Goal: Check status: Check status

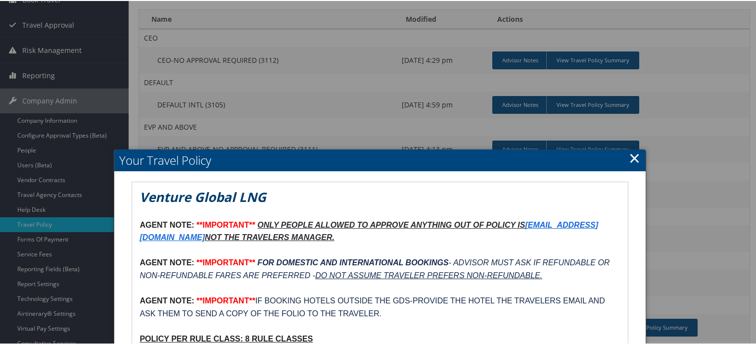
click at [631, 160] on link "×" at bounding box center [634, 157] width 11 height 20
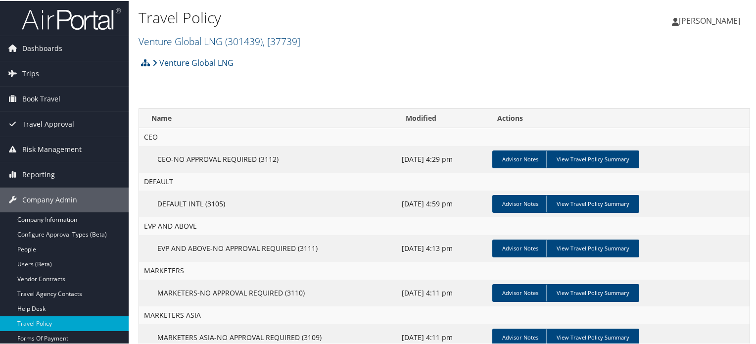
click at [95, 27] on img at bounding box center [71, 17] width 99 height 23
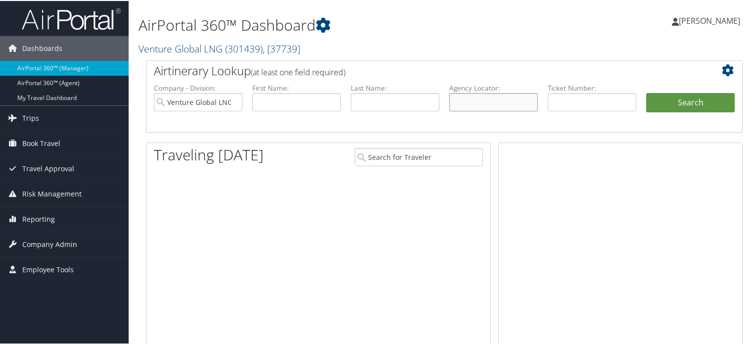
click at [467, 104] on input "text" at bounding box center [493, 101] width 89 height 18
paste input "DN2FRP"
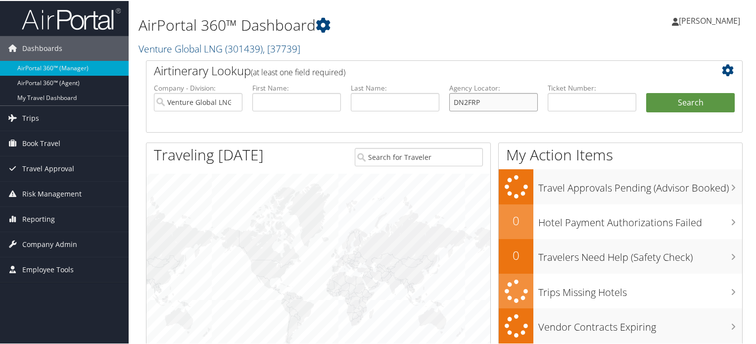
type input "DN2FRP"
drag, startPoint x: 233, startPoint y: 101, endPoint x: 348, endPoint y: 119, distance: 115.5
click at [233, 101] on input "Venture Global LNG" at bounding box center [198, 101] width 89 height 18
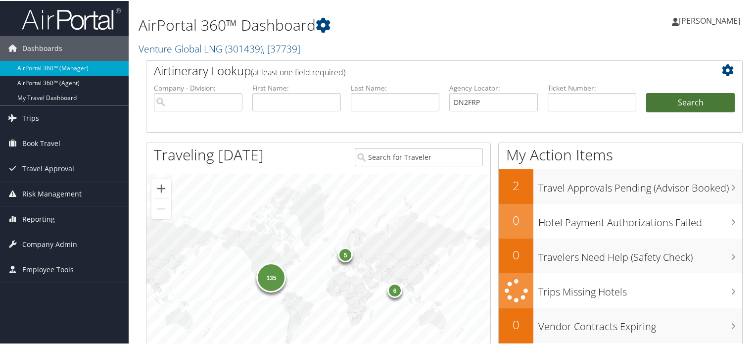
click at [687, 99] on button "Search" at bounding box center [690, 102] width 89 height 20
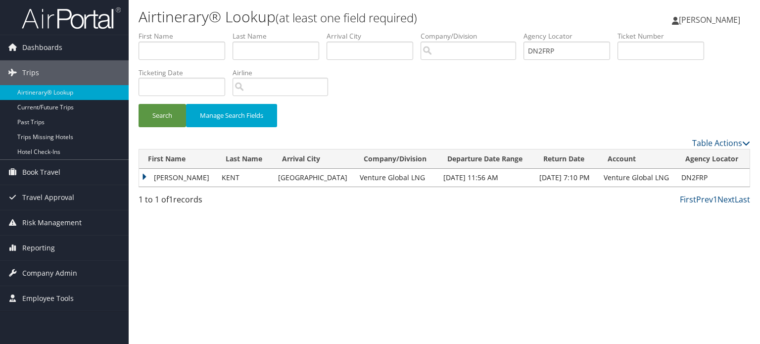
click at [143, 172] on td "PRESTON MICHAEL" at bounding box center [178, 178] width 78 height 18
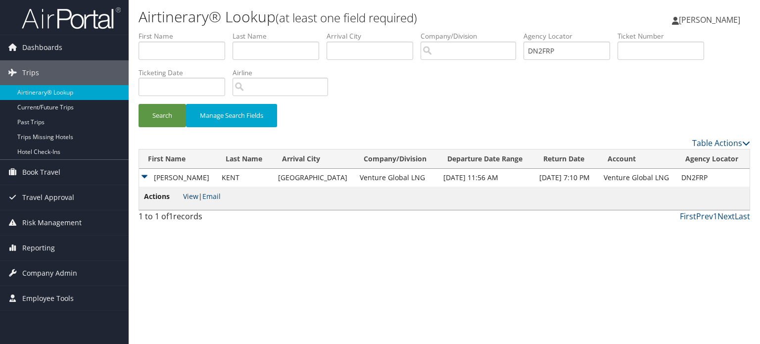
click at [191, 195] on link "View" at bounding box center [190, 195] width 15 height 9
click at [70, 20] on img at bounding box center [71, 17] width 99 height 23
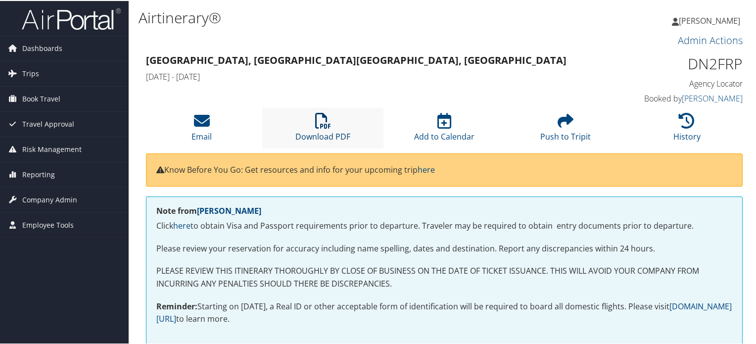
click at [323, 123] on icon at bounding box center [323, 120] width 16 height 16
